Goal: Information Seeking & Learning: Find specific fact

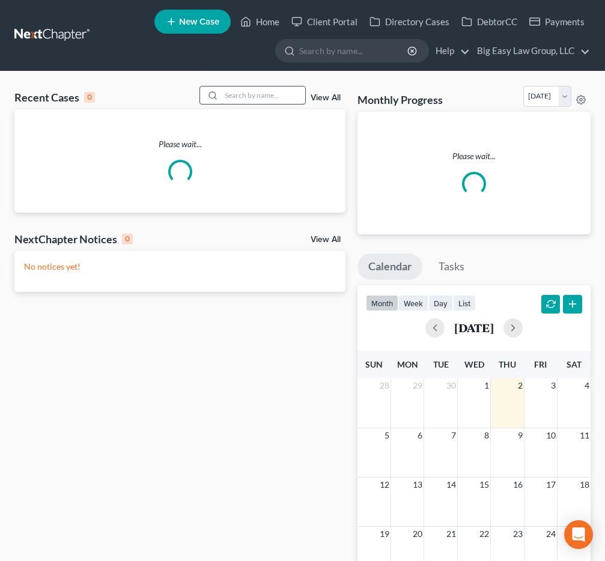
click at [286, 97] on input "search" at bounding box center [263, 94] width 84 height 17
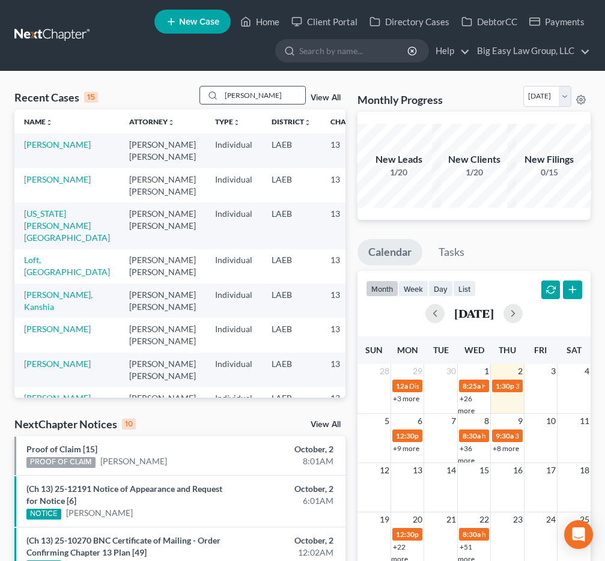
type input "[PERSON_NAME]"
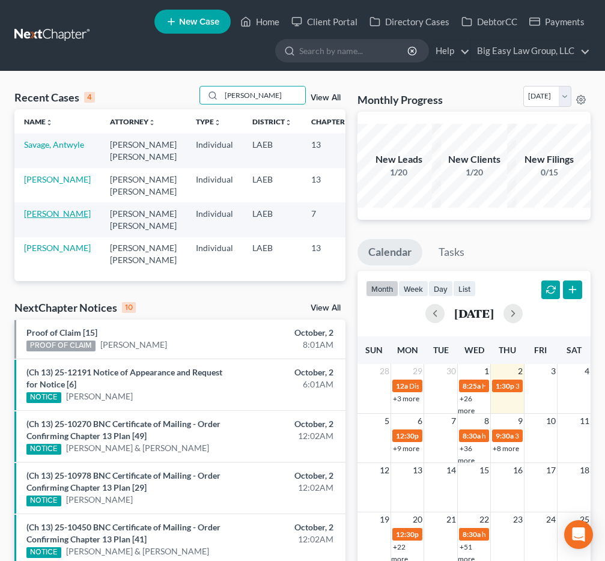
click at [27, 219] on link "[PERSON_NAME]" at bounding box center [57, 213] width 67 height 10
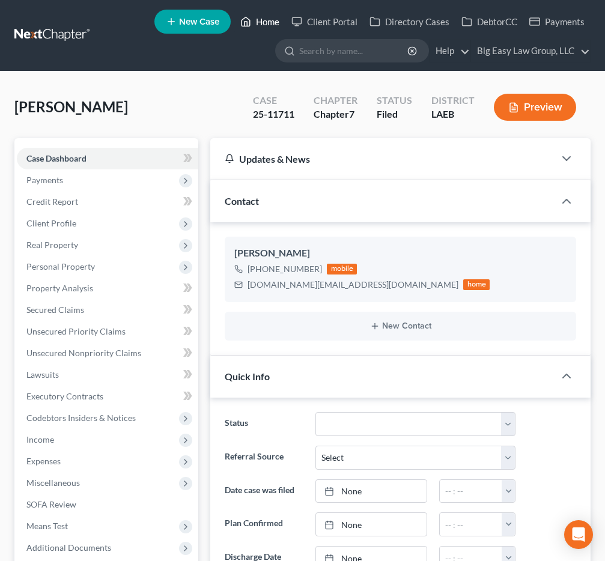
click at [271, 14] on link "Home" at bounding box center [259, 22] width 51 height 22
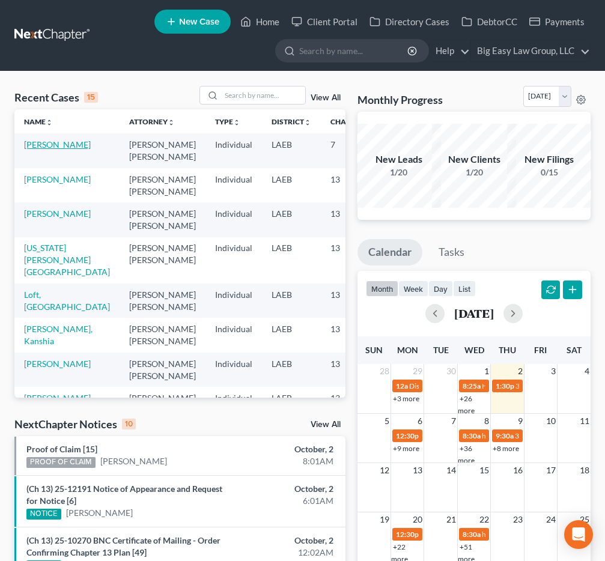
click at [37, 148] on link "[PERSON_NAME]" at bounding box center [57, 144] width 67 height 10
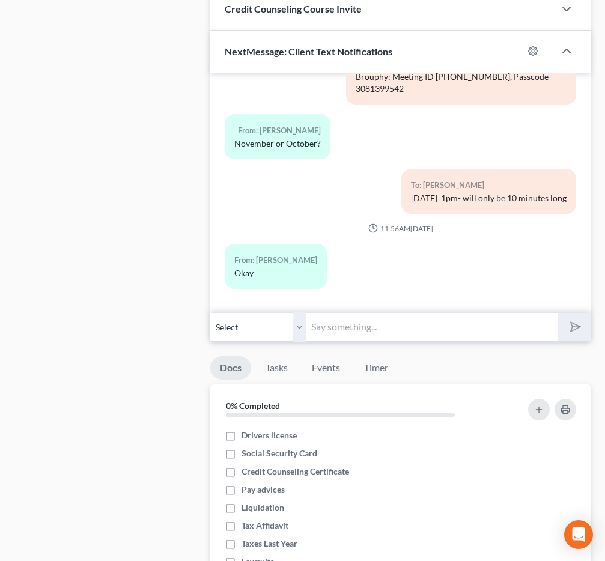
scroll to position [823, 0]
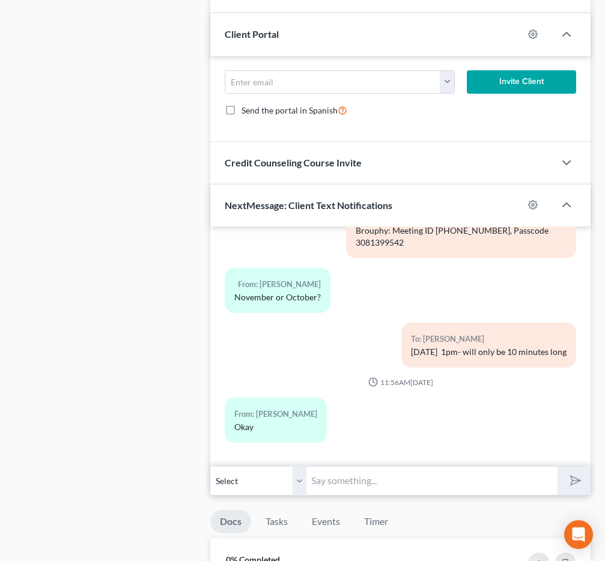
drag, startPoint x: 415, startPoint y: 345, endPoint x: 523, endPoint y: 350, distance: 107.6
click at [521, 350] on div "[DATE] 1pm- will only be 10 minutes long" at bounding box center [489, 352] width 156 height 12
click at [523, 350] on div "[DATE] 1pm- will only be 10 minutes long" at bounding box center [489, 352] width 156 height 12
drag, startPoint x: 491, startPoint y: 355, endPoint x: 514, endPoint y: 356, distance: 23.4
click at [505, 357] on div "To: [PERSON_NAME] [DATE] 1pm- will only be 10 minutes long" at bounding box center [488, 345] width 175 height 45
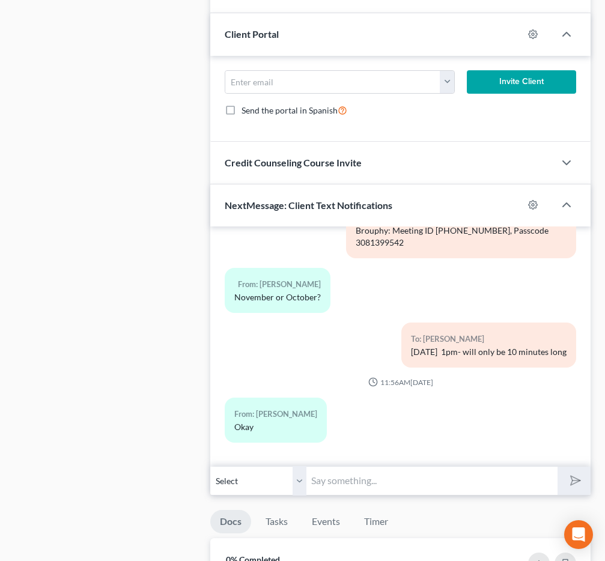
click at [521, 348] on div "[DATE] 1pm- will only be 10 minutes long" at bounding box center [489, 352] width 156 height 12
drag, startPoint x: 399, startPoint y: 348, endPoint x: 518, endPoint y: 339, distance: 119.3
click at [503, 344] on div "To: [PERSON_NAME] [DATE] 1pm- will only be 10 minutes long" at bounding box center [488, 345] width 175 height 45
click at [525, 333] on div "To: [PERSON_NAME]" at bounding box center [489, 339] width 156 height 14
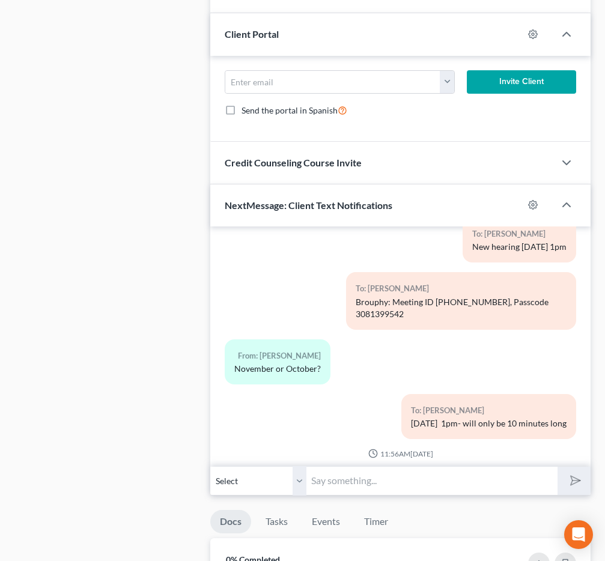
scroll to position [1138, 0]
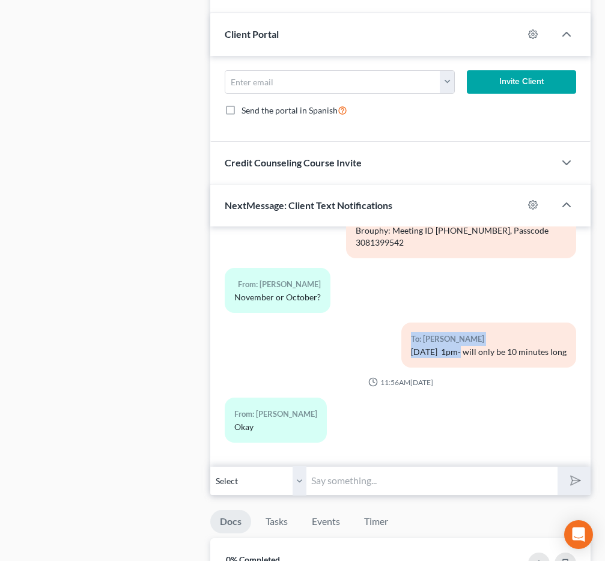
drag, startPoint x: 436, startPoint y: 350, endPoint x: 362, endPoint y: 345, distance: 74.7
click at [362, 345] on div "To: [PERSON_NAME] [DATE] 1pm- will only be 10 minutes long" at bounding box center [461, 350] width 242 height 55
click at [411, 347] on div "[DATE] 1pm- will only be 10 minutes long" at bounding box center [489, 352] width 156 height 12
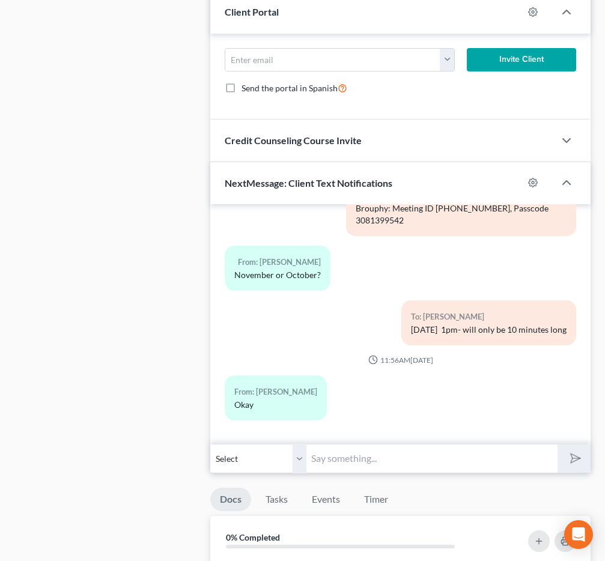
scroll to position [847, 0]
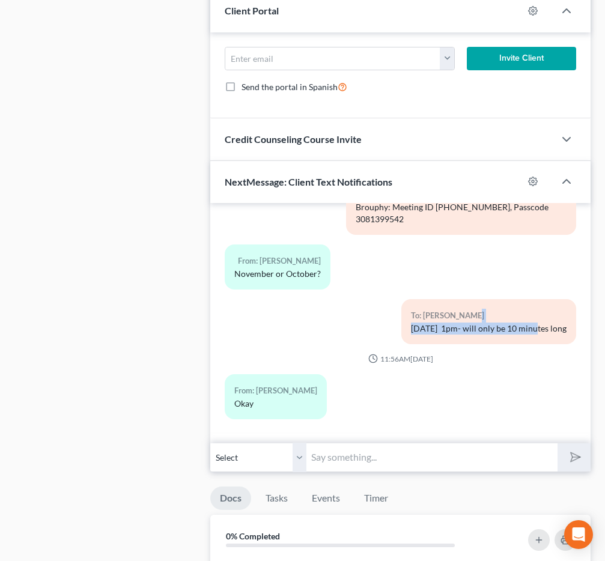
drag, startPoint x: 470, startPoint y: 313, endPoint x: 537, endPoint y: 321, distance: 67.8
click at [530, 330] on div "To: [PERSON_NAME] [DATE] 1pm- will only be 10 minutes long" at bounding box center [488, 321] width 175 height 45
click at [537, 321] on div "To: [PERSON_NAME]" at bounding box center [489, 316] width 156 height 14
drag, startPoint x: 550, startPoint y: 330, endPoint x: 434, endPoint y: 329, distance: 116.5
click at [435, 328] on div "[DATE] 1pm- will only be 10 minutes long" at bounding box center [489, 329] width 156 height 12
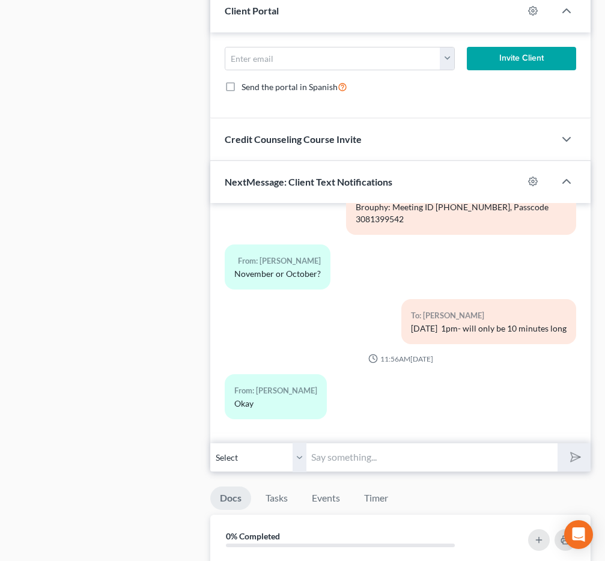
click at [433, 329] on div "[DATE] 1pm- will only be 10 minutes long" at bounding box center [489, 329] width 156 height 12
drag, startPoint x: 418, startPoint y: 340, endPoint x: 472, endPoint y: 363, distance: 58.1
click at [491, 326] on div "[DATE] 1pm- will only be 10 minutes long" at bounding box center [489, 329] width 156 height 12
drag, startPoint x: 476, startPoint y: 326, endPoint x: 443, endPoint y: 321, distance: 34.1
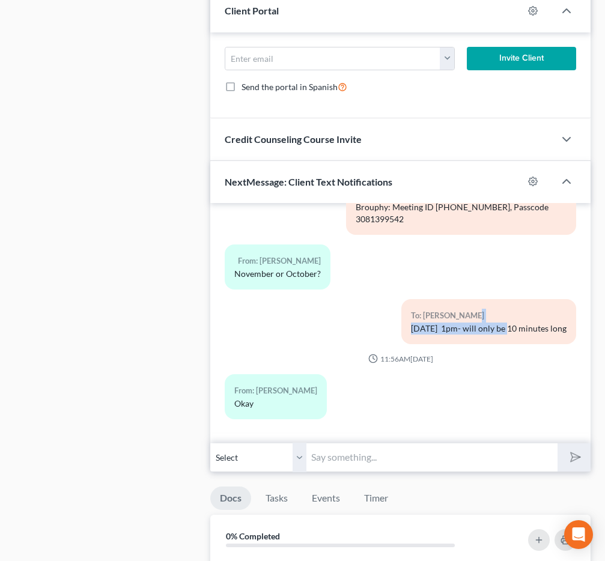
click at [443, 321] on div "To: [PERSON_NAME] [DATE] 1pm- will only be 10 minutes long" at bounding box center [488, 321] width 175 height 45
click at [443, 321] on div "To: [PERSON_NAME]" at bounding box center [489, 316] width 156 height 14
click at [517, 330] on div "[DATE] 1pm- will only be 10 minutes long" at bounding box center [489, 329] width 156 height 12
click at [551, 326] on div "[DATE] 1pm- will only be 10 minutes long" at bounding box center [489, 329] width 156 height 12
drag, startPoint x: 550, startPoint y: 327, endPoint x: 445, endPoint y: 317, distance: 105.1
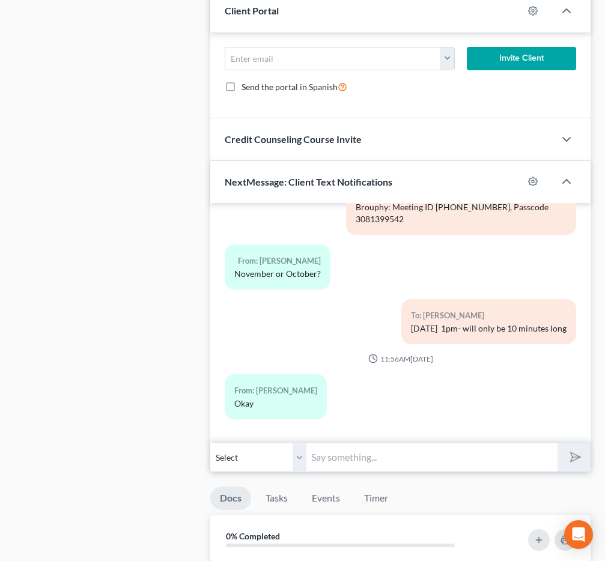
click at [445, 317] on div "To: [PERSON_NAME] [DATE] 1pm- will only be 10 minutes long" at bounding box center [488, 321] width 175 height 45
click at [446, 318] on div "To: [PERSON_NAME]" at bounding box center [489, 316] width 156 height 14
drag, startPoint x: 411, startPoint y: 333, endPoint x: 486, endPoint y: 325, distance: 75.5
click at [473, 327] on div "[DATE] 1pm- will only be 10 minutes long" at bounding box center [489, 329] width 156 height 12
click at [491, 323] on div "[DATE] 1pm- will only be 10 minutes long" at bounding box center [489, 329] width 156 height 12
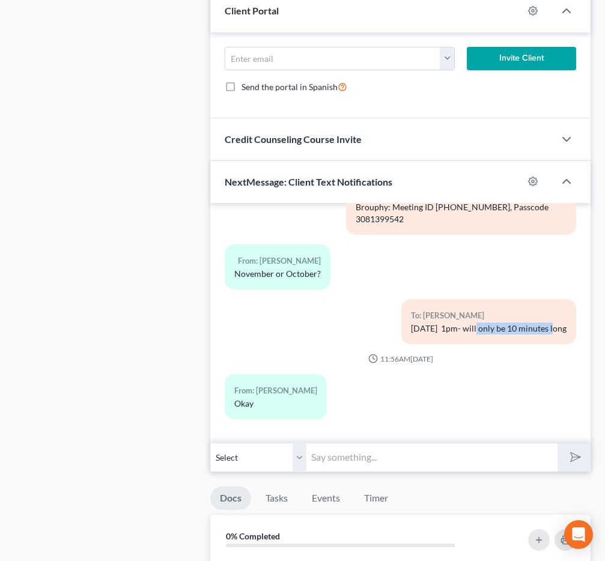
drag, startPoint x: 456, startPoint y: 328, endPoint x: 551, endPoint y: 323, distance: 95.1
click at [540, 327] on div "[DATE] 1pm- will only be 10 minutes long" at bounding box center [489, 329] width 156 height 12
click at [551, 323] on div "[DATE] 1pm- will only be 10 minutes long" at bounding box center [489, 329] width 156 height 12
drag, startPoint x: 557, startPoint y: 330, endPoint x: 456, endPoint y: 330, distance: 100.9
click at [456, 330] on div "To: [PERSON_NAME] [DATE] 1pm- will only be 10 minutes long" at bounding box center [488, 321] width 175 height 45
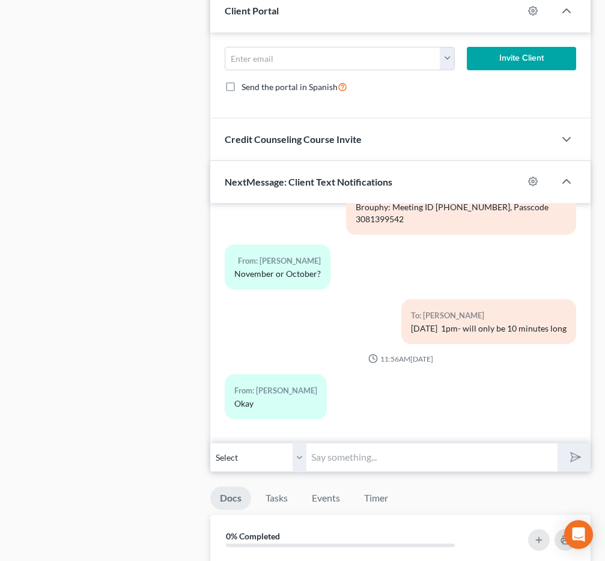
click at [456, 331] on div "[DATE] 1pm- will only be 10 minutes long" at bounding box center [489, 329] width 156 height 12
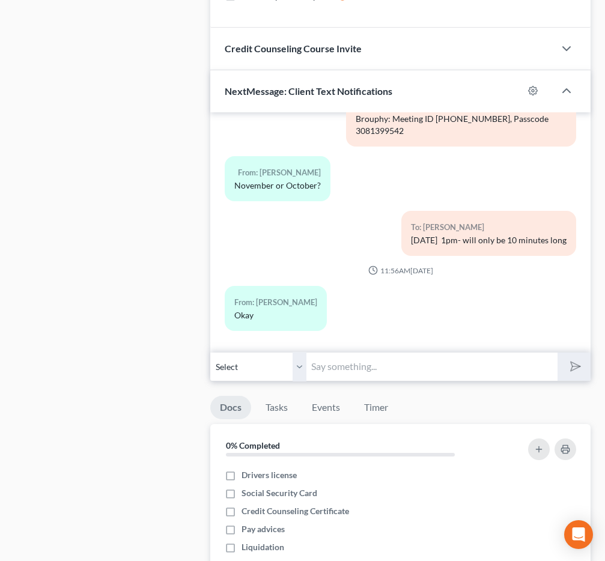
scroll to position [930, 0]
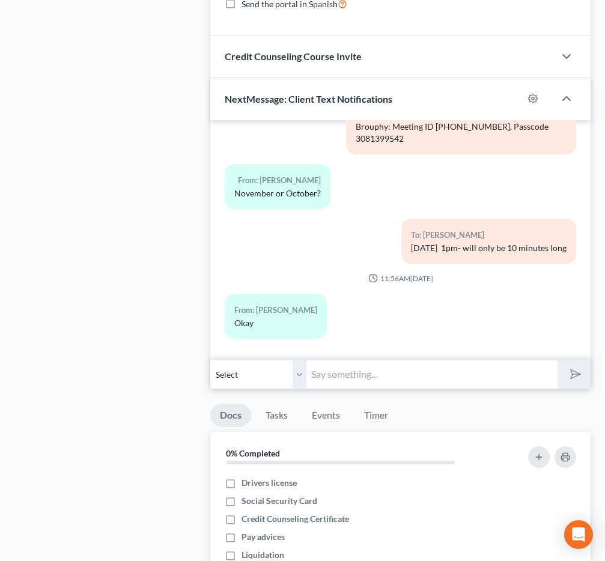
drag, startPoint x: 451, startPoint y: 275, endPoint x: 327, endPoint y: 252, distance: 125.9
click at [346, 247] on div "To: [PERSON_NAME] [DATE] 1pm- will only be 10 minutes long" at bounding box center [461, 246] width 242 height 55
drag, startPoint x: 419, startPoint y: 243, endPoint x: 479, endPoint y: 291, distance: 76.5
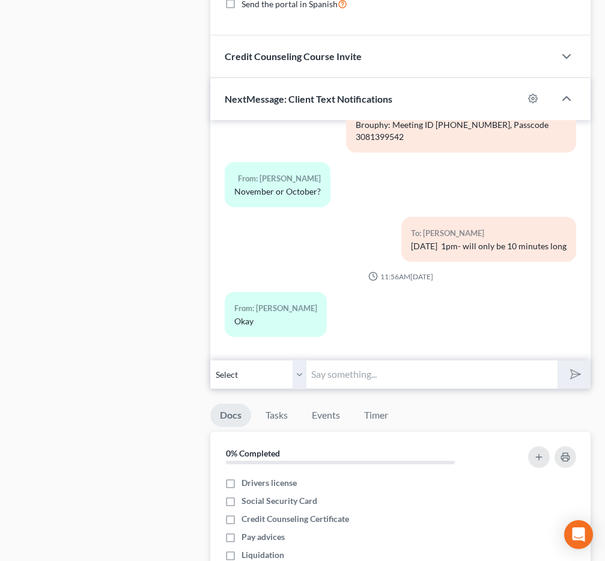
scroll to position [1138, 0]
drag, startPoint x: 396, startPoint y: 250, endPoint x: 478, endPoint y: 286, distance: 89.8
drag, startPoint x: 478, startPoint y: 286, endPoint x: 472, endPoint y: 289, distance: 7.3
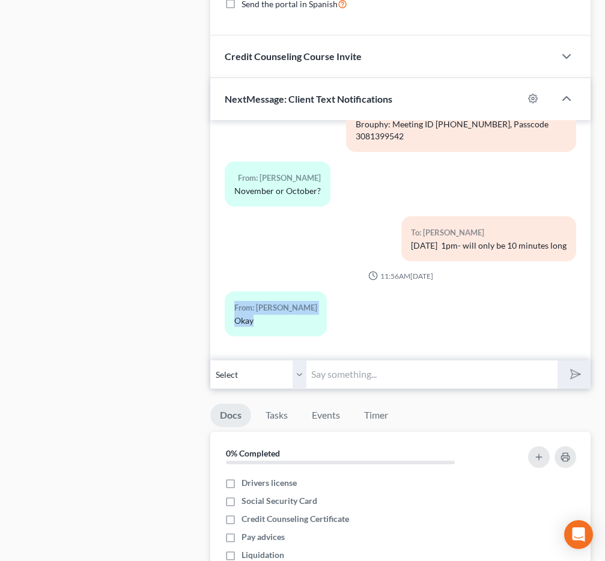
drag, startPoint x: 274, startPoint y: 315, endPoint x: 284, endPoint y: 247, distance: 69.1
click at [303, 243] on div "To: [PERSON_NAME] [DATE] 1pm- will only be 10 minutes long" at bounding box center [400, 243] width 363 height 55
drag, startPoint x: 440, startPoint y: 248, endPoint x: 434, endPoint y: 318, distance: 70.6
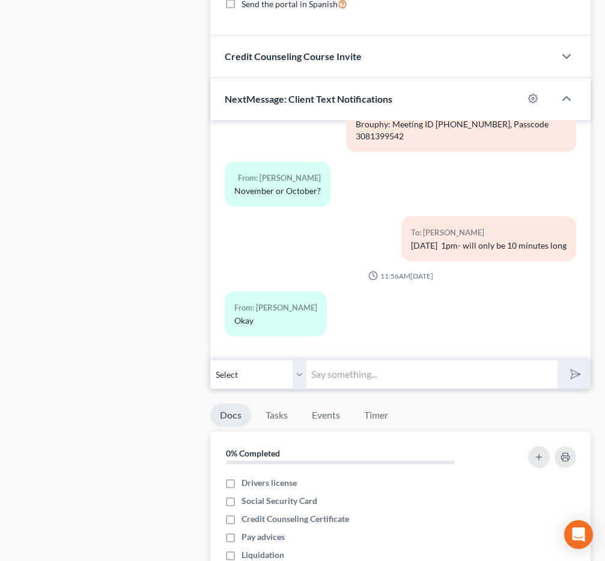
drag, startPoint x: 426, startPoint y: 319, endPoint x: 369, endPoint y: 329, distance: 58.5
click at [421, 320] on div "From: [PERSON_NAME]" at bounding box center [340, 318] width 242 height 55
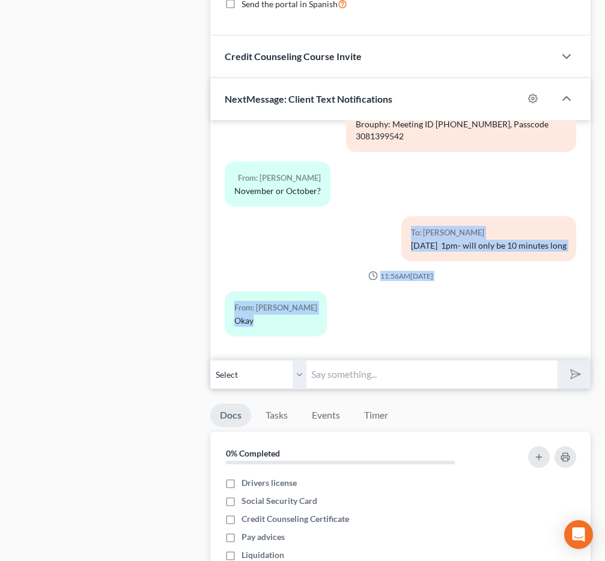
drag, startPoint x: 317, startPoint y: 297, endPoint x: 366, endPoint y: 211, distance: 99.5
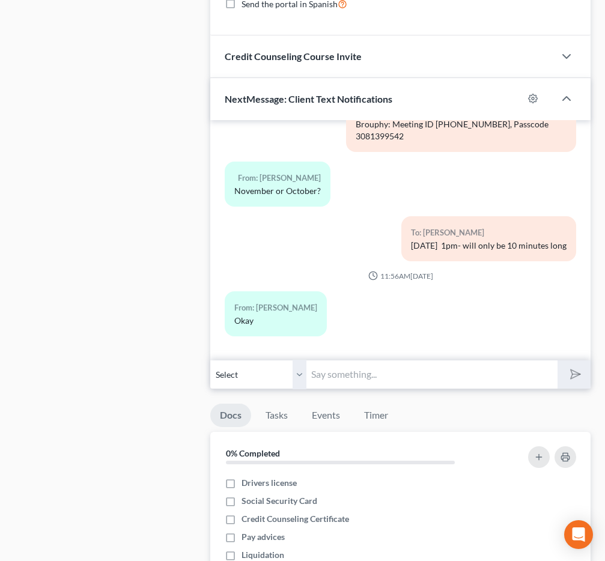
click at [429, 193] on div "From: [PERSON_NAME] November or October?" at bounding box center [340, 189] width 242 height 55
drag, startPoint x: 277, startPoint y: 330, endPoint x: 300, endPoint y: 293, distance: 43.7
click at [284, 291] on div "From: [PERSON_NAME]" at bounding box center [340, 318] width 242 height 55
drag, startPoint x: 254, startPoint y: 285, endPoint x: 385, endPoint y: 339, distance: 141.9
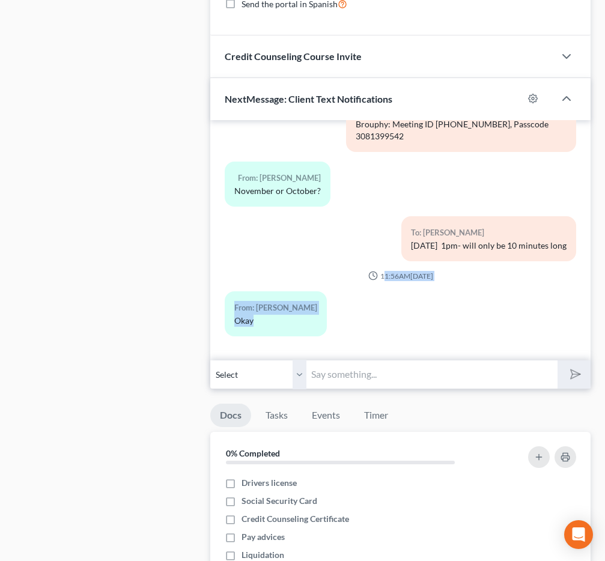
click at [377, 356] on div "02:14PM[DATE] To: [PERSON_NAME] [EMAIL_ADDRESS][DOMAIN_NAME] To: [PERSON_NAME] …" at bounding box center [400, 240] width 380 height 240
click at [386, 329] on div "From: [PERSON_NAME]" at bounding box center [340, 318] width 242 height 55
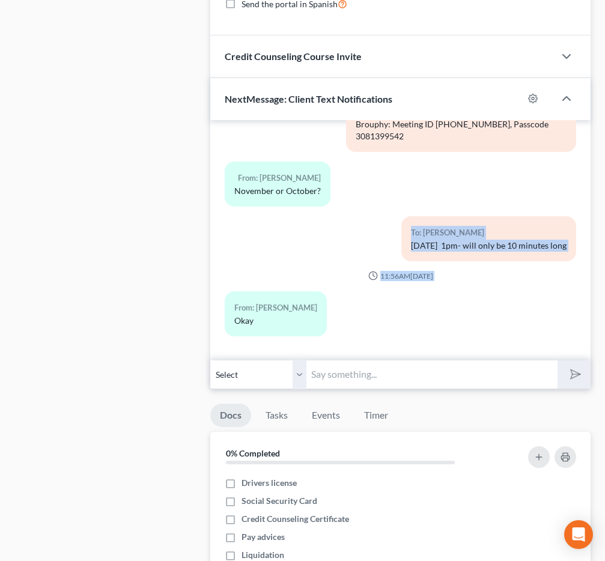
drag, startPoint x: 437, startPoint y: 275, endPoint x: 467, endPoint y: 298, distance: 38.2
click at [474, 299] on div "From: [PERSON_NAME]" at bounding box center [400, 318] width 363 height 55
drag, startPoint x: 306, startPoint y: 311, endPoint x: 308, endPoint y: 237, distance: 73.3
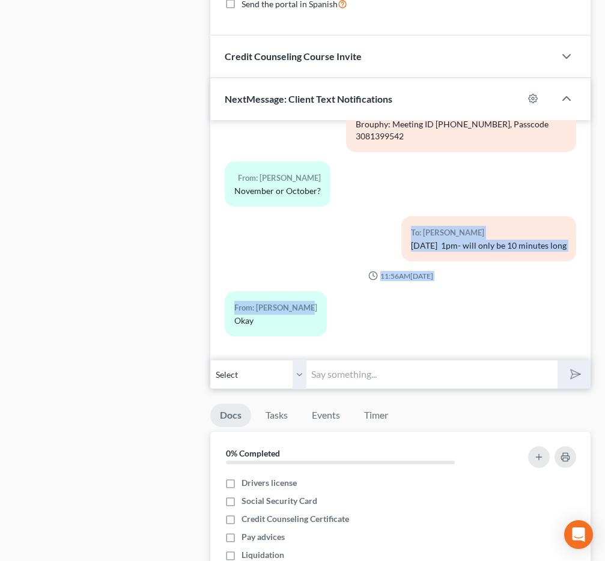
click at [332, 240] on div "To: [PERSON_NAME] [DATE] 1pm- will only be 10 minutes long" at bounding box center [400, 243] width 363 height 55
drag, startPoint x: 416, startPoint y: 278, endPoint x: 447, endPoint y: 305, distance: 40.9
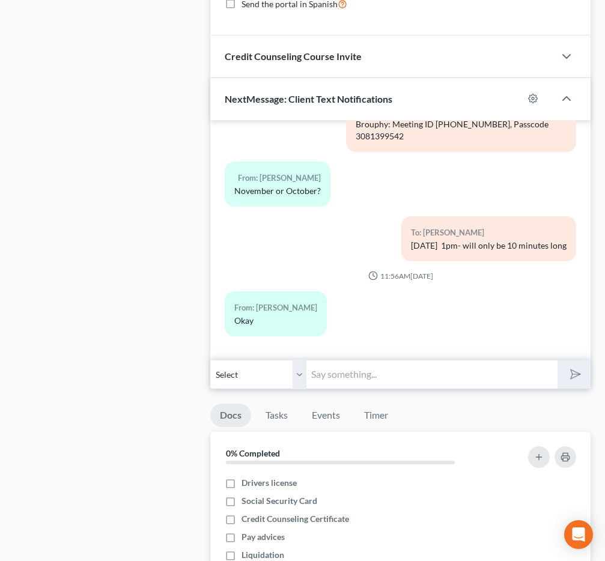
drag, startPoint x: 448, startPoint y: 303, endPoint x: 436, endPoint y: 307, distance: 12.5
click at [448, 303] on div "From: [PERSON_NAME]" at bounding box center [340, 318] width 242 height 55
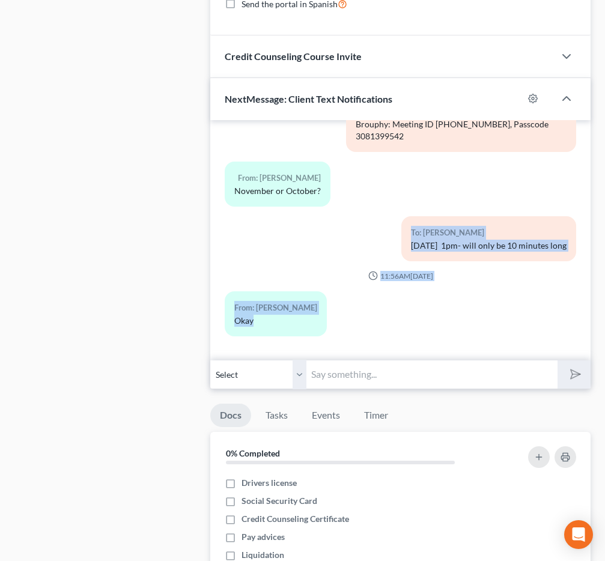
drag, startPoint x: 369, startPoint y: 339, endPoint x: 265, endPoint y: 226, distance: 153.9
click at [340, 234] on div "To: [PERSON_NAME] [DATE] 1pm- will only be 10 minutes long" at bounding box center [461, 243] width 242 height 55
drag, startPoint x: 435, startPoint y: 243, endPoint x: 516, endPoint y: 249, distance: 81.4
click at [502, 253] on div "To: [PERSON_NAME] [DATE] 1pm- will only be 10 minutes long" at bounding box center [488, 238] width 175 height 45
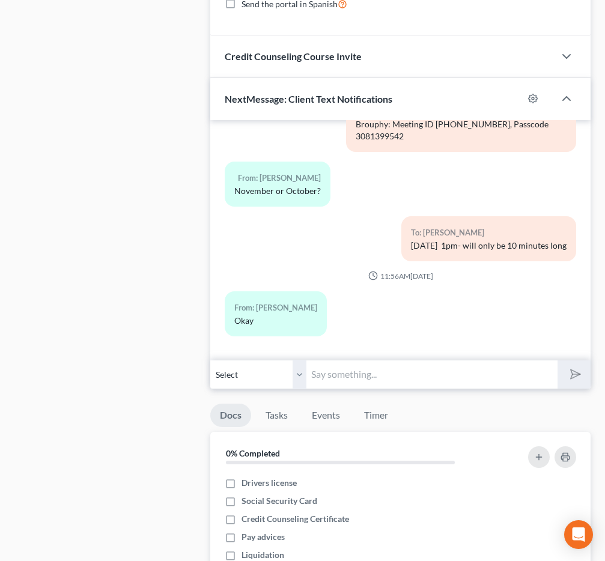
click at [516, 249] on div "[DATE] 1pm- will only be 10 minutes long" at bounding box center [489, 246] width 156 height 12
drag, startPoint x: 484, startPoint y: 233, endPoint x: 503, endPoint y: 241, distance: 20.7
click at [497, 241] on div "To: [PERSON_NAME] [DATE] 1pm- will only be 10 minutes long" at bounding box center [488, 238] width 175 height 45
click at [505, 240] on div "[DATE] 1pm- will only be 10 minutes long" at bounding box center [489, 246] width 156 height 12
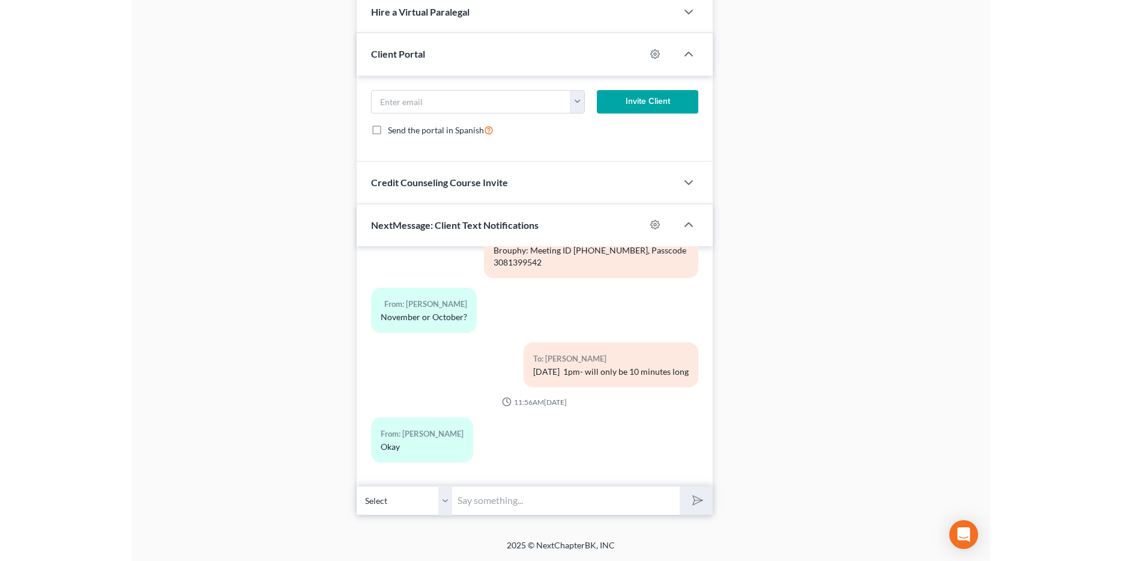
scroll to position [1102, 0]
